Goal: Information Seeking & Learning: Learn about a topic

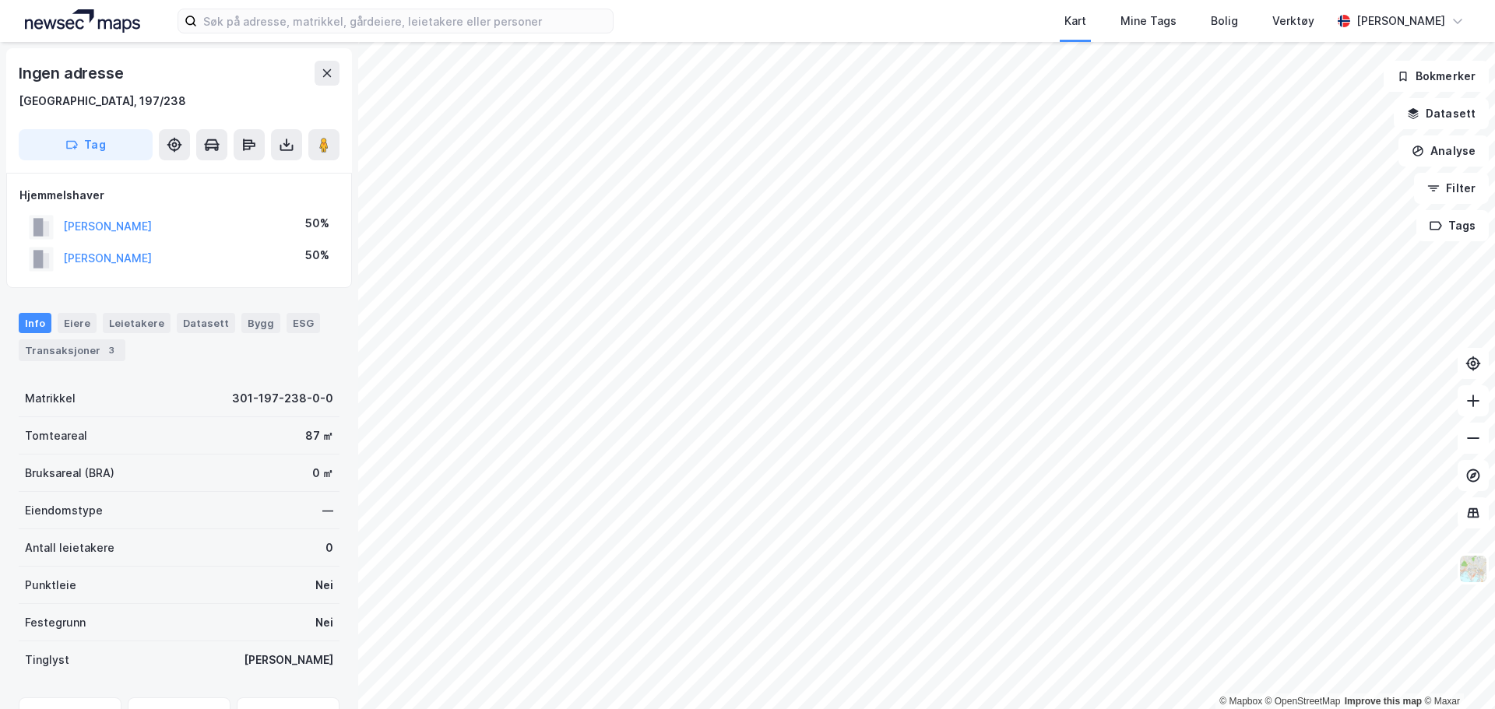
click at [1022, 708] on html "Kart Mine Tags Bolig Verktøy [PERSON_NAME] © Mapbox © OpenStreetMap Improve thi…" at bounding box center [747, 354] width 1495 height 709
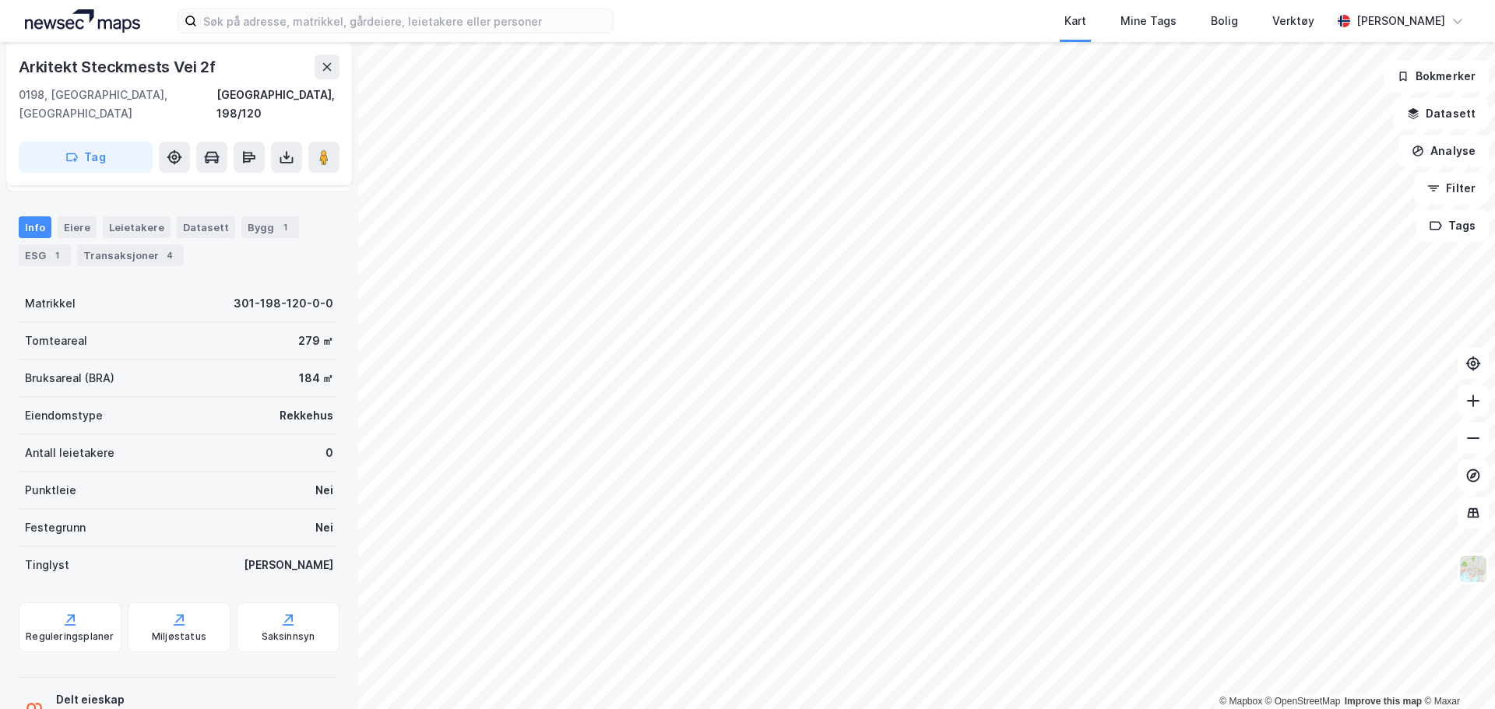
scroll to position [153, 0]
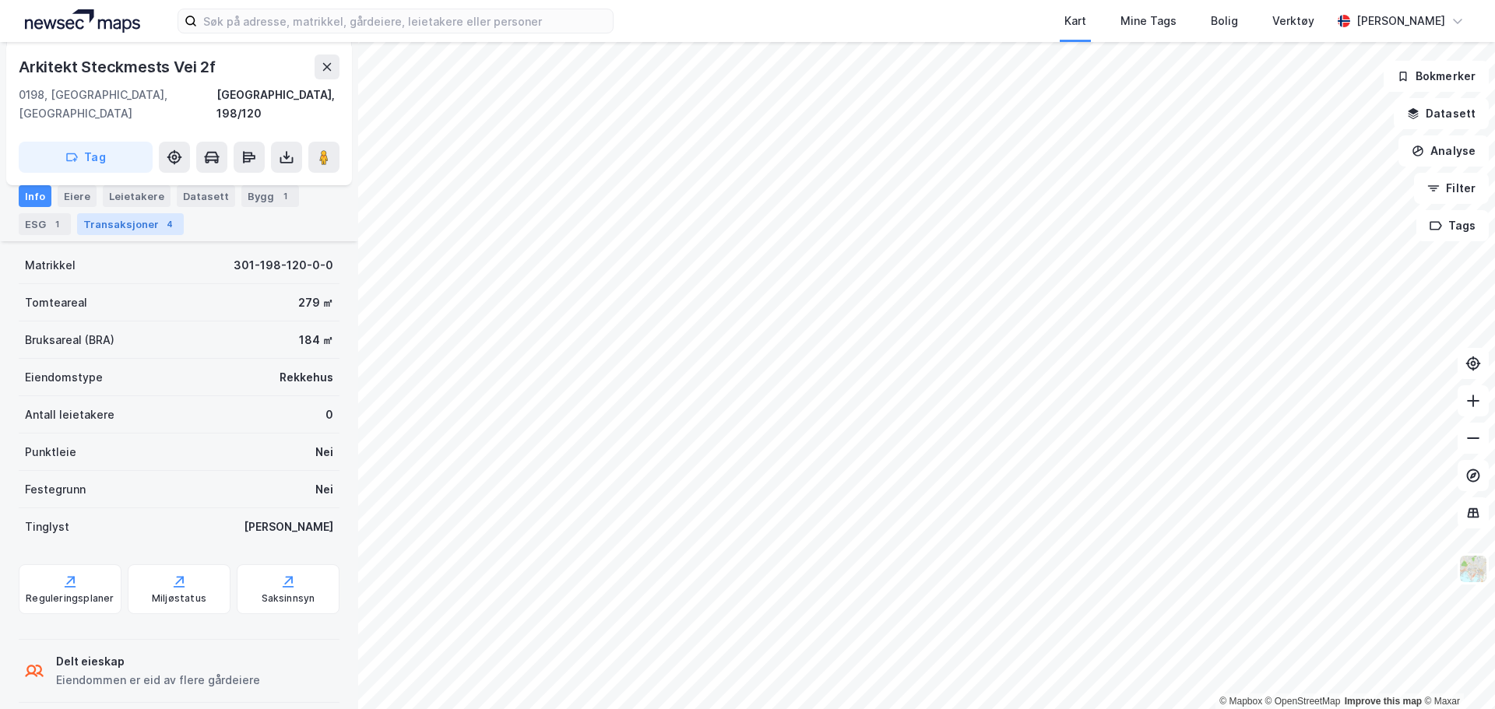
click at [147, 231] on div "Transaksjoner 4" at bounding box center [130, 224] width 107 height 22
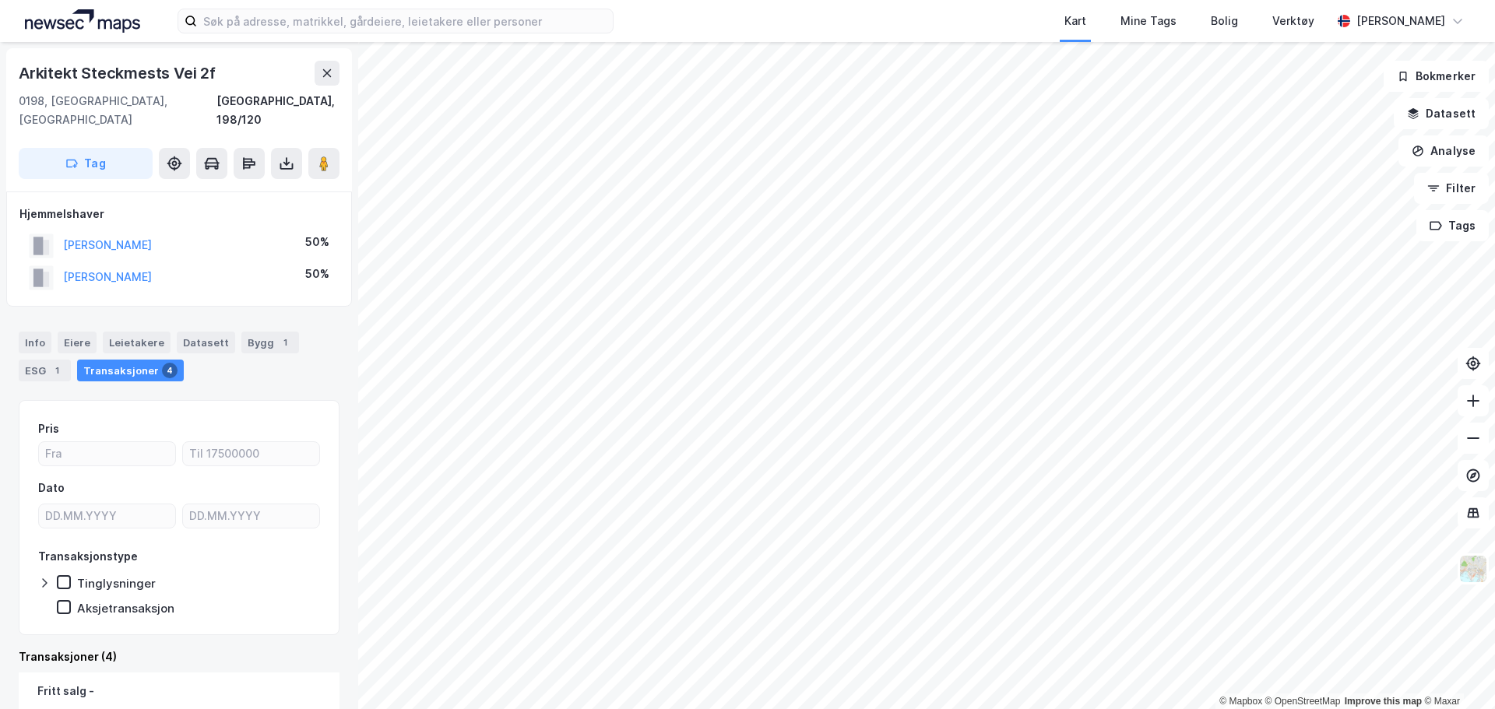
scroll to position [156, 0]
